Goal: Information Seeking & Learning: Understand process/instructions

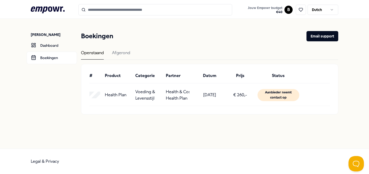
click at [268, 96] on div "Aanbieder neemt contact op" at bounding box center [279, 95] width 42 height 12
click at [203, 94] on p "[DATE]" at bounding box center [209, 95] width 13 height 7
click at [118, 97] on p "Health Plan" at bounding box center [116, 95] width 22 height 7
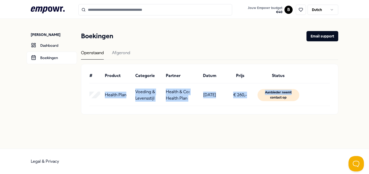
drag, startPoint x: 307, startPoint y: 91, endPoint x: 79, endPoint y: 96, distance: 227.9
click at [85, 95] on div "# Product Categorie Partner Datum Prijs Status Health Plan Voeding & Levensstij…" at bounding box center [209, 89] width 257 height 50
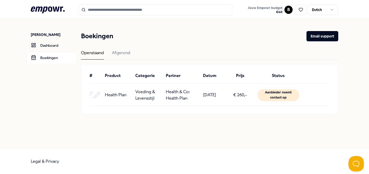
click at [79, 96] on div "[PERSON_NAME] Dashboard Boekingen Boekingen Email support Openstaand Afgerond #…" at bounding box center [185, 73] width 308 height 108
click at [354, 158] on button "Open Beacon popover" at bounding box center [355, 162] width 15 height 15
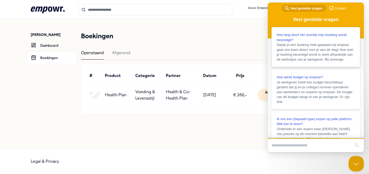
click at [334, 55] on span "Nadat je een boeking hebt geplaatst bij empowr. gaat ons team direct voor je aa…" at bounding box center [315, 52] width 76 height 18
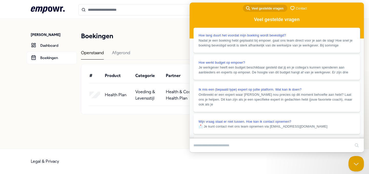
drag, startPoint x: 240, startPoint y: 62, endPoint x: 249, endPoint y: 77, distance: 17.2
drag, startPoint x: 263, startPoint y: 80, endPoint x: 261, endPoint y: 66, distance: 14.2
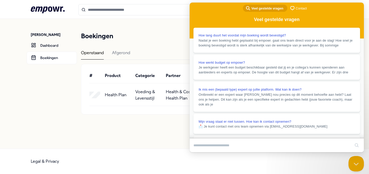
scroll to position [42, 0]
click at [352, 152] on div "Close" at bounding box center [277, 155] width 174 height 7
click at [199, 152] on button "Close" at bounding box center [194, 155] width 9 height 7
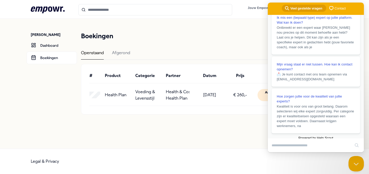
scroll to position [130, 0]
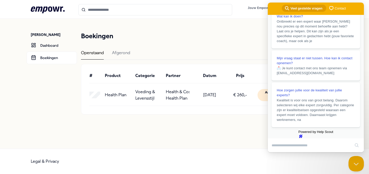
click at [258, 40] on header "Boekingen Email support" at bounding box center [209, 36] width 257 height 10
click at [353, 164] on button "Close Beacon popover" at bounding box center [355, 162] width 15 height 15
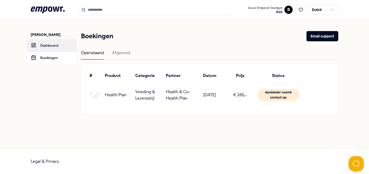
drag, startPoint x: 55, startPoint y: 35, endPoint x: 52, endPoint y: 42, distance: 7.9
click at [55, 35] on p "[PERSON_NAME]" at bounding box center [54, 34] width 46 height 5
drag, startPoint x: 52, startPoint y: 42, endPoint x: 80, endPoint y: 38, distance: 28.0
click at [52, 42] on link "Dashboard" at bounding box center [52, 45] width 50 height 12
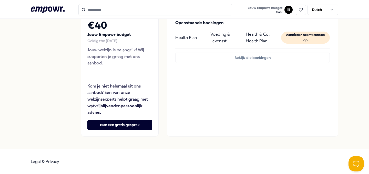
scroll to position [72, 0]
